Goal: Task Accomplishment & Management: Use online tool/utility

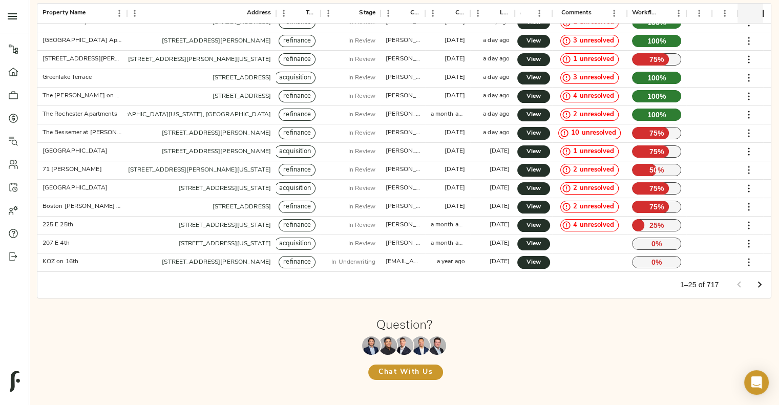
scroll to position [205, 0]
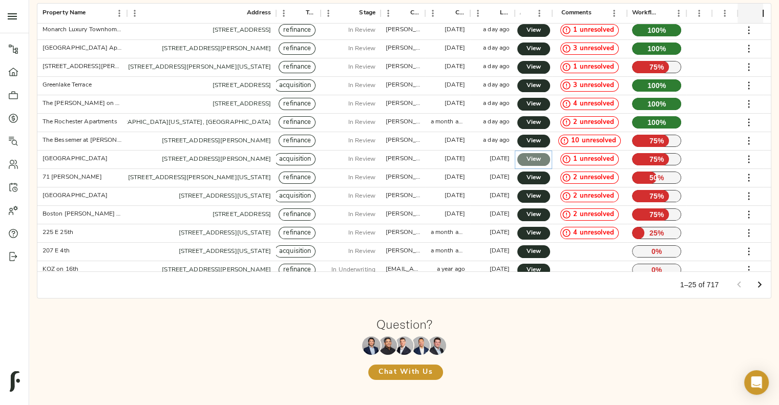
click at [540, 156] on span "View" at bounding box center [534, 159] width 12 height 11
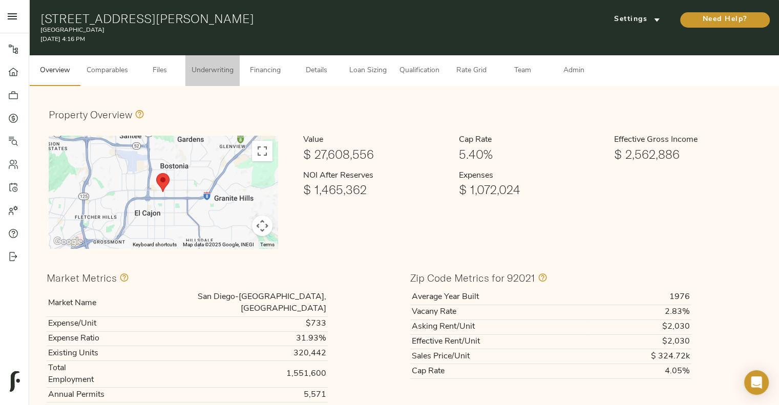
click at [225, 70] on span "Underwriting" at bounding box center [213, 71] width 42 height 13
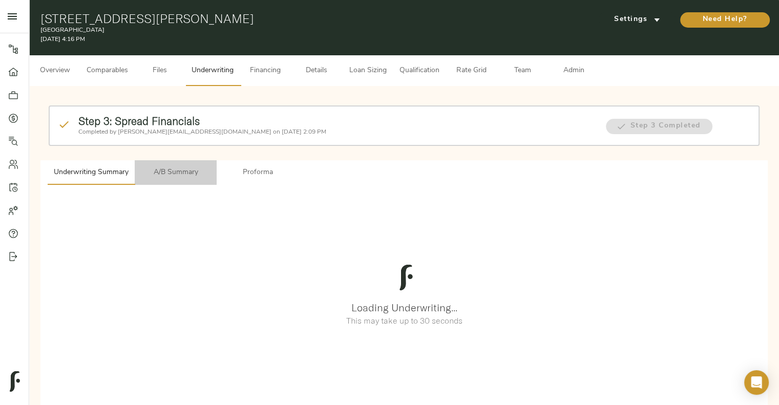
click at [192, 178] on span "A/B Summary" at bounding box center [176, 172] width 70 height 13
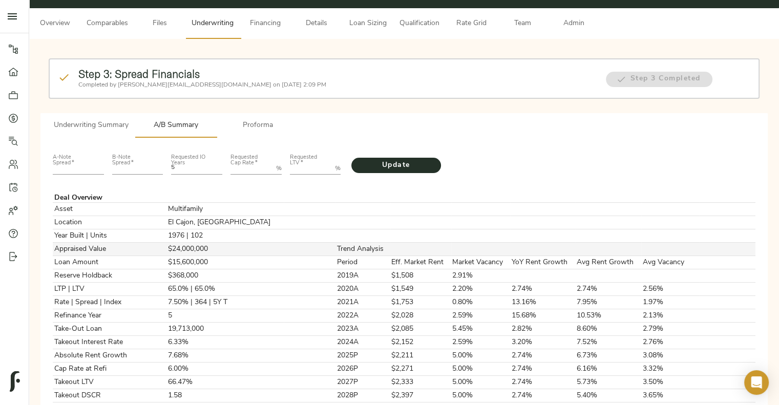
scroll to position [48, 0]
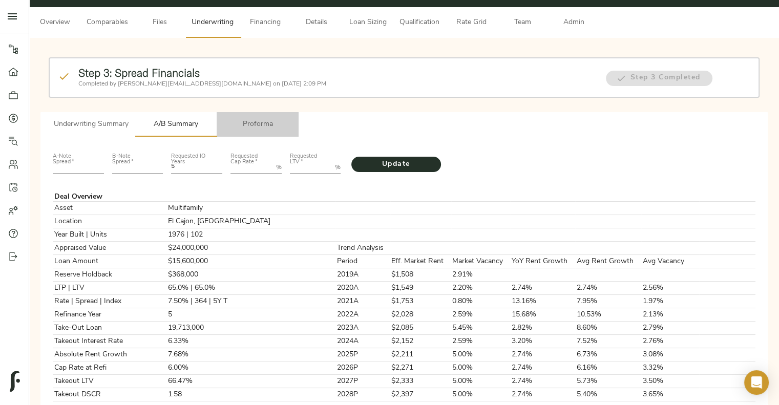
click at [256, 128] on span "Proforma" at bounding box center [258, 124] width 70 height 13
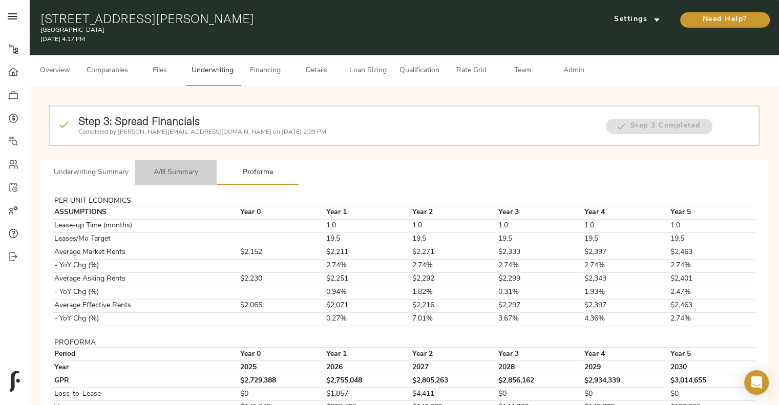
click at [157, 174] on span "A/B Summary" at bounding box center [176, 172] width 70 height 13
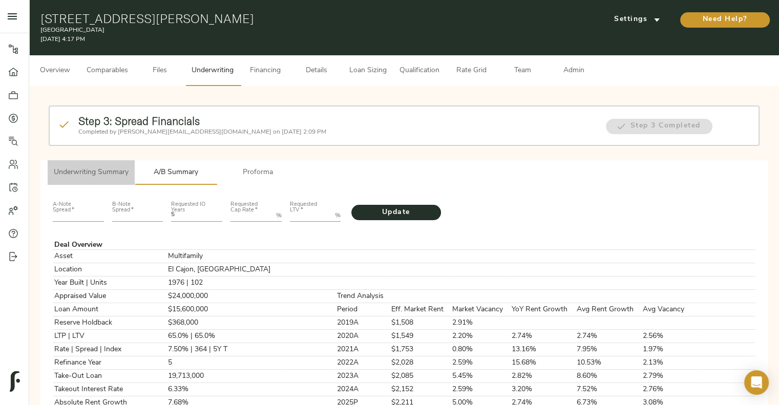
click at [100, 174] on span "Underwriting Summary" at bounding box center [91, 172] width 75 height 13
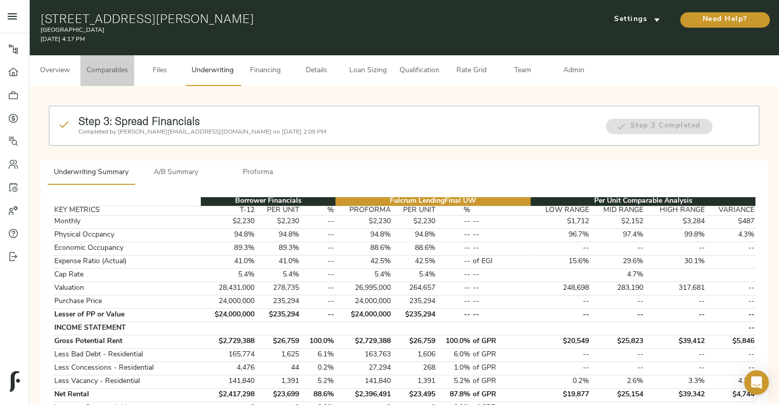
click at [115, 74] on span "Comparables" at bounding box center [107, 71] width 41 height 13
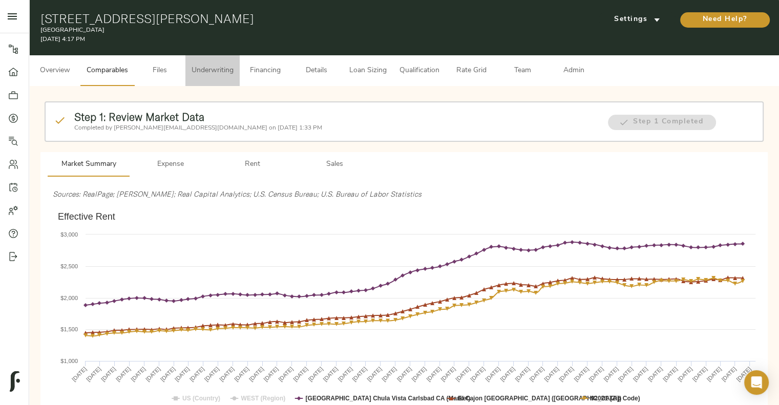
click at [227, 79] on button "Underwriting" at bounding box center [212, 70] width 54 height 31
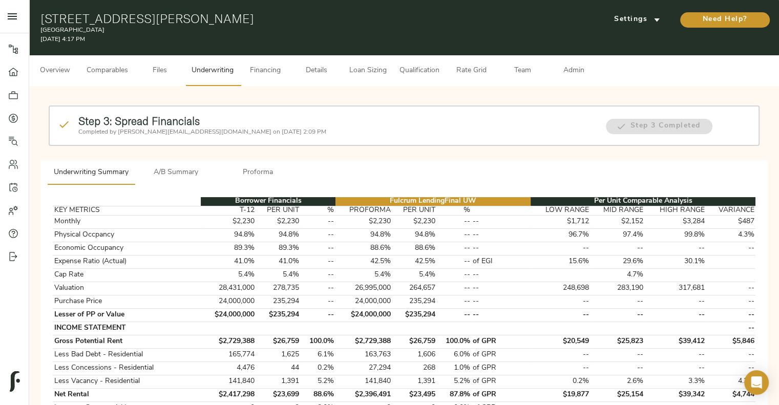
click at [173, 134] on p "Completed by [PERSON_NAME][EMAIL_ADDRESS][DOMAIN_NAME] on [DATE] 2:09 PM" at bounding box center [336, 132] width 517 height 9
click at [186, 176] on span "A/B Summary" at bounding box center [176, 172] width 70 height 13
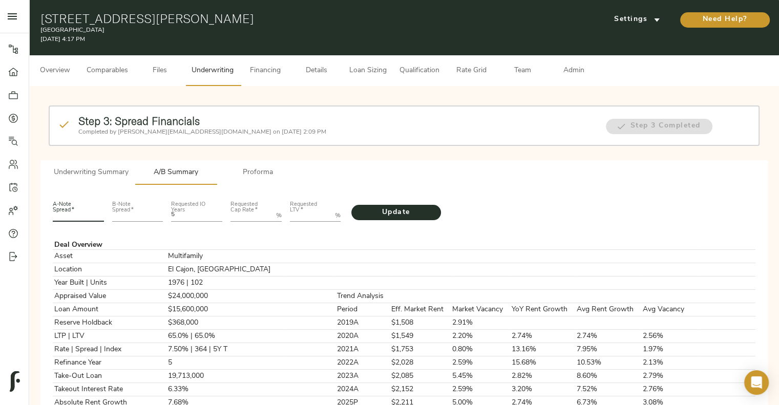
click at [78, 210] on input "number" at bounding box center [78, 215] width 51 height 12
type input "220"
click at [130, 209] on input "number" at bounding box center [137, 215] width 51 height 12
type input "679"
click at [240, 218] on Rate "Requested Cap Rate   *" at bounding box center [250, 215] width 41 height 12
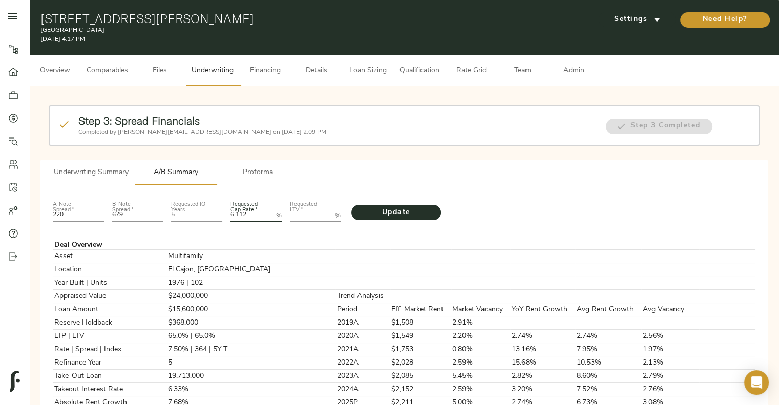
type Rate "6.112"
click at [302, 217] on LTV "Requested LTV   *" at bounding box center [310, 215] width 41 height 12
click at [351, 205] on button "Update" at bounding box center [396, 212] width 90 height 15
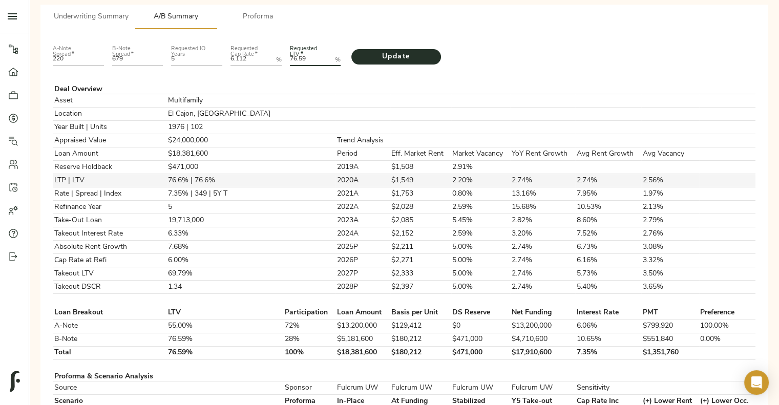
scroll to position [160, 0]
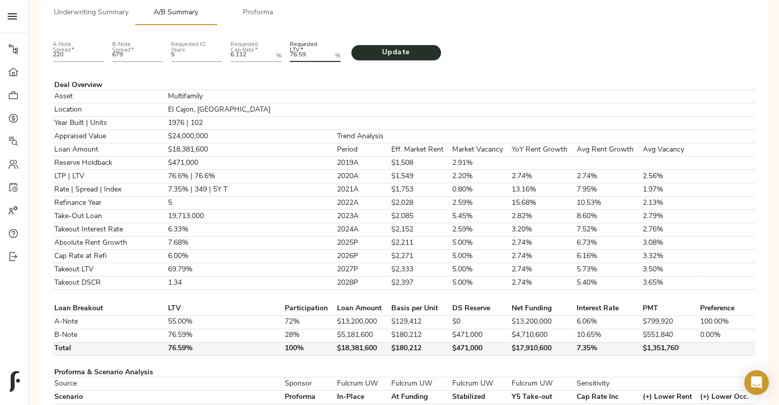
click at [451, 345] on td "$471,000" at bounding box center [480, 348] width 59 height 13
copy td "$471,000"
click at [303, 52] on LTV "76.59" at bounding box center [310, 56] width 41 height 12
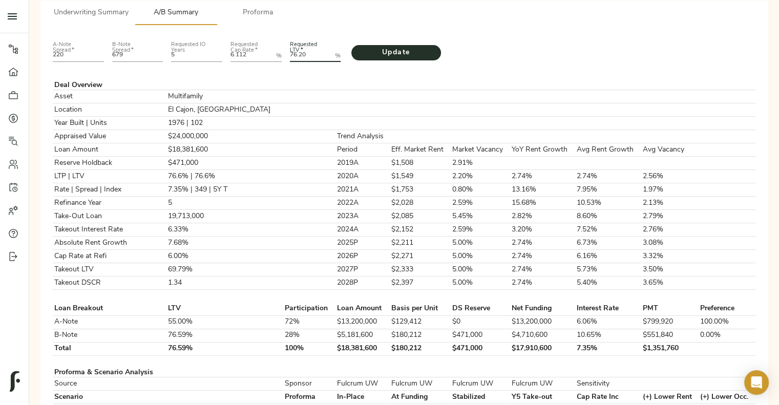
type LTV "76.20"
click at [143, 54] on input "679" at bounding box center [137, 56] width 51 height 12
type input "6"
click at [391, 55] on span "Update" at bounding box center [396, 53] width 69 height 13
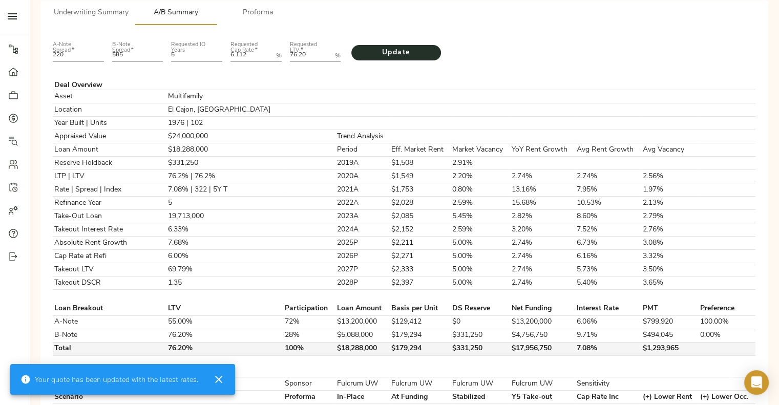
click at [460, 346] on td "$331,250" at bounding box center [480, 348] width 59 height 13
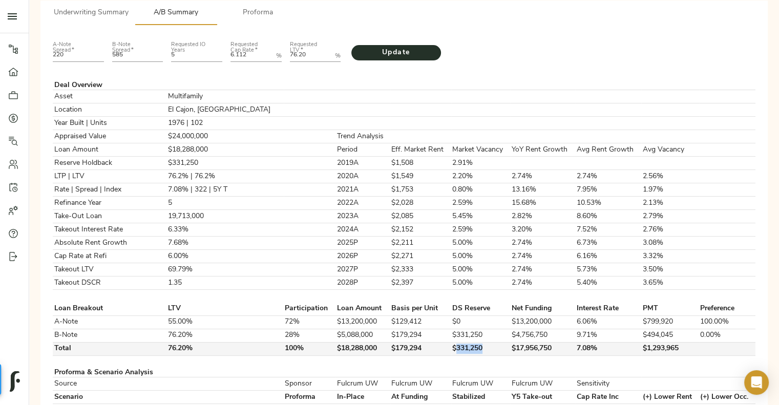
click at [460, 346] on td "$331,250" at bounding box center [480, 348] width 59 height 13
copy td "$331,250"
click at [137, 55] on input "585" at bounding box center [137, 56] width 51 height 12
type input "589"
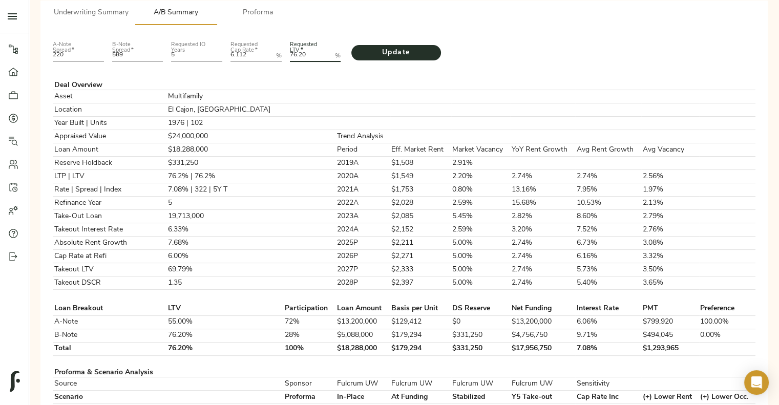
click at [309, 51] on LTV "76.20" at bounding box center [310, 56] width 41 height 12
type LTV "76.61"
click at [351, 45] on button "Update" at bounding box center [396, 52] width 90 height 15
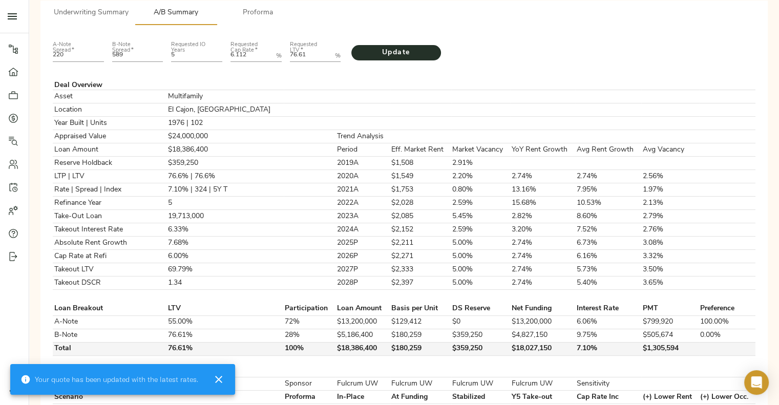
click at [451, 343] on td "$359,250" at bounding box center [480, 348] width 59 height 13
copy td "$359,250"
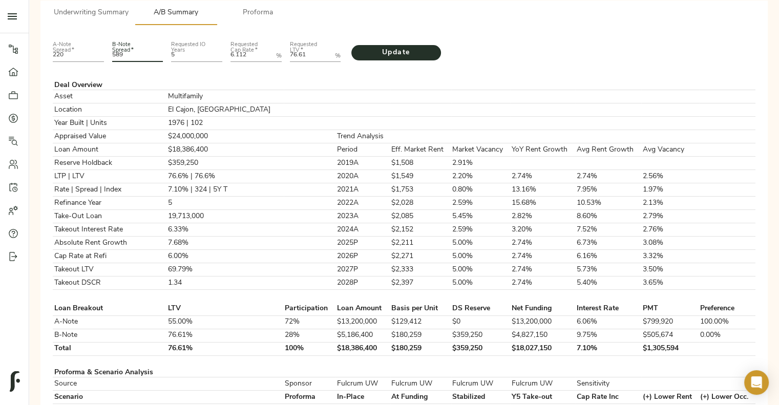
click at [139, 52] on input "589" at bounding box center [137, 56] width 51 height 12
type input "580"
click at [373, 51] on span "Update" at bounding box center [396, 53] width 69 height 13
click at [297, 51] on LTV "76.61" at bounding box center [310, 56] width 41 height 12
type LTV "75.82"
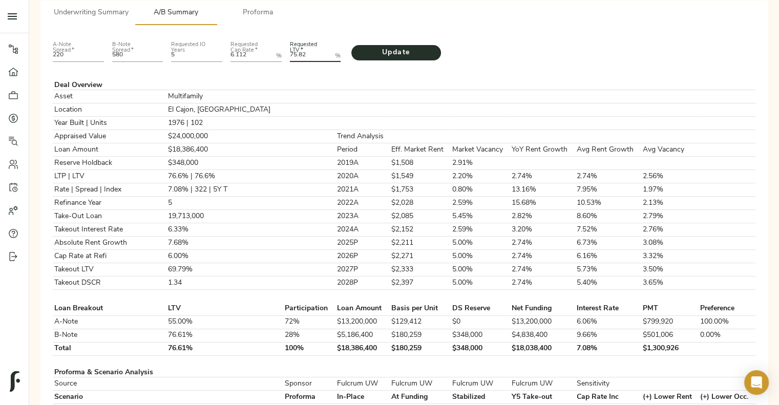
click at [351, 45] on button "Update" at bounding box center [396, 52] width 90 height 15
click at [135, 52] on input "580" at bounding box center [137, 56] width 51 height 12
type input "570"
click at [404, 47] on span "Update" at bounding box center [396, 53] width 69 height 13
click at [451, 343] on td "$292,000" at bounding box center [480, 348] width 59 height 13
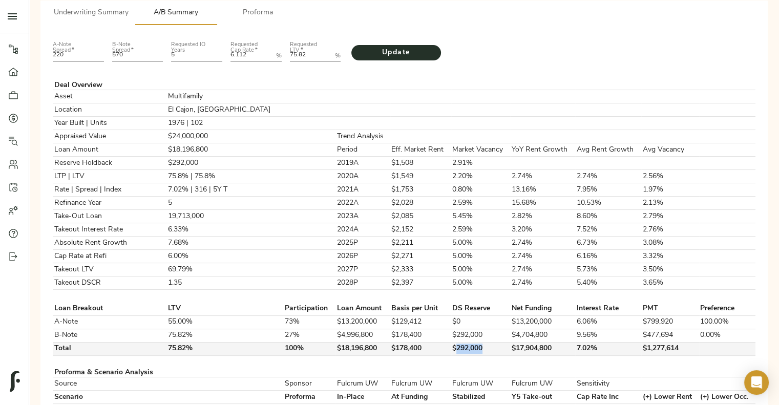
click at [451, 343] on td "$292,000" at bounding box center [480, 348] width 59 height 13
copy td "$292,000"
click at [146, 53] on input "570" at bounding box center [137, 56] width 51 height 12
click at [78, 54] on input "220" at bounding box center [78, 56] width 51 height 12
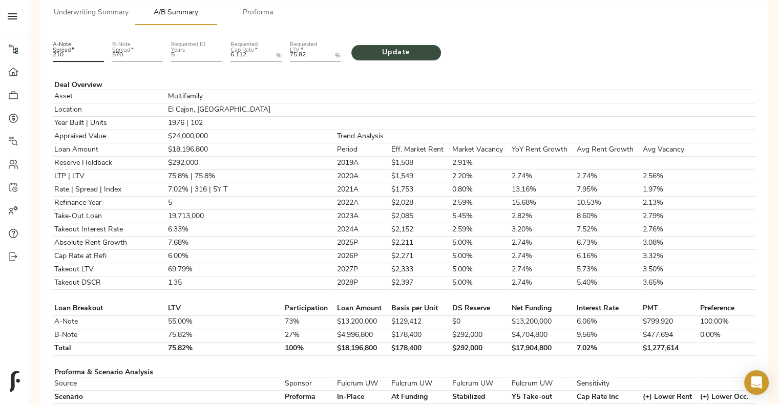
type input "210"
click at [373, 59] on button "Update" at bounding box center [396, 52] width 90 height 15
click at [455, 348] on td "$260,500" at bounding box center [480, 348] width 59 height 13
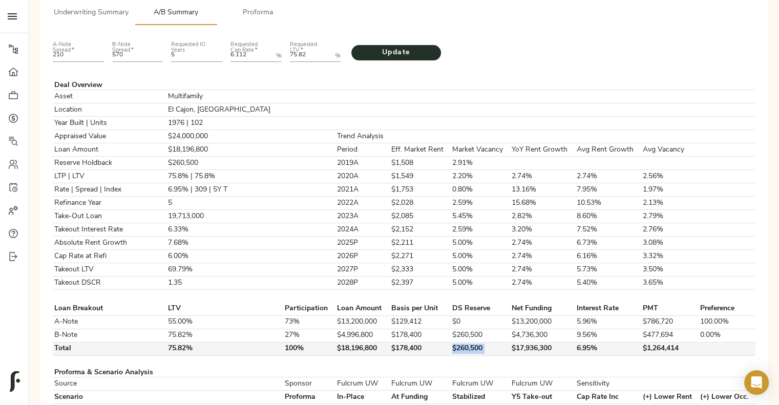
copy td "$260,500"
click at [352, 368] on td at bounding box center [362, 372] width 55 height 9
click at [295, 53] on LTV "75.82" at bounding box center [310, 56] width 41 height 12
type LTV "76.29"
click at [351, 45] on button "Update" at bounding box center [396, 52] width 90 height 15
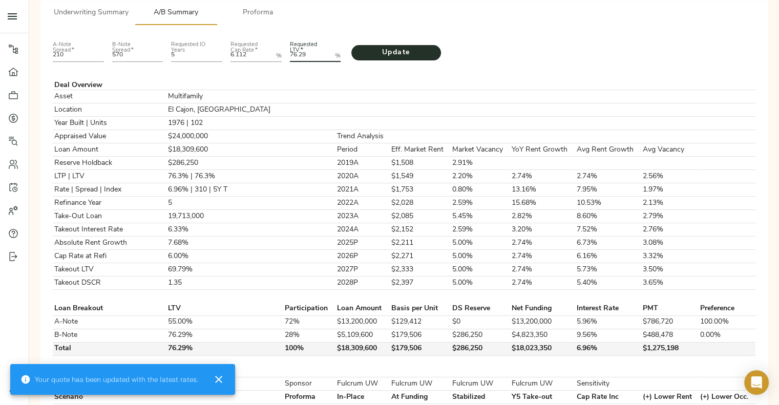
click at [451, 344] on td "$286,250" at bounding box center [480, 348] width 59 height 13
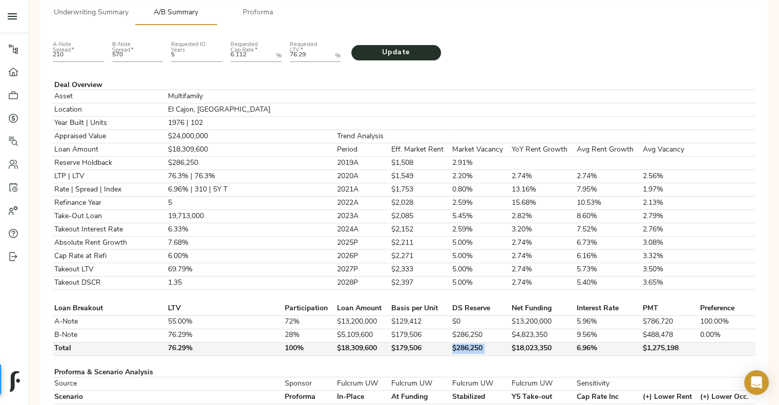
click at [451, 344] on td "$286,250" at bounding box center [480, 348] width 59 height 13
copy td "$286,250"
